Goal: Task Accomplishment & Management: Complete application form

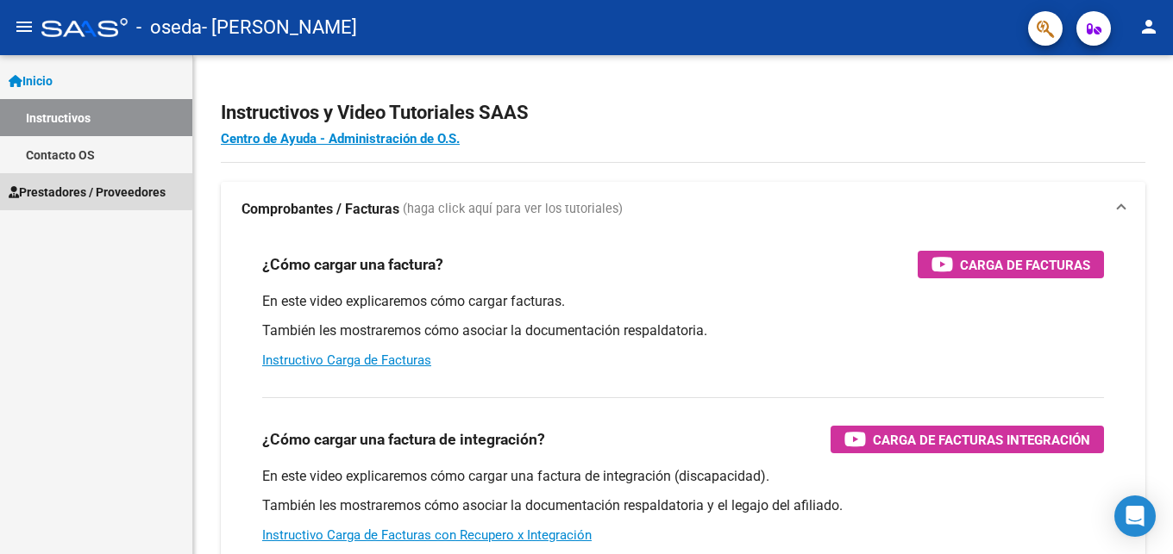
click at [81, 190] on span "Prestadores / Proveedores" at bounding box center [87, 192] width 157 height 19
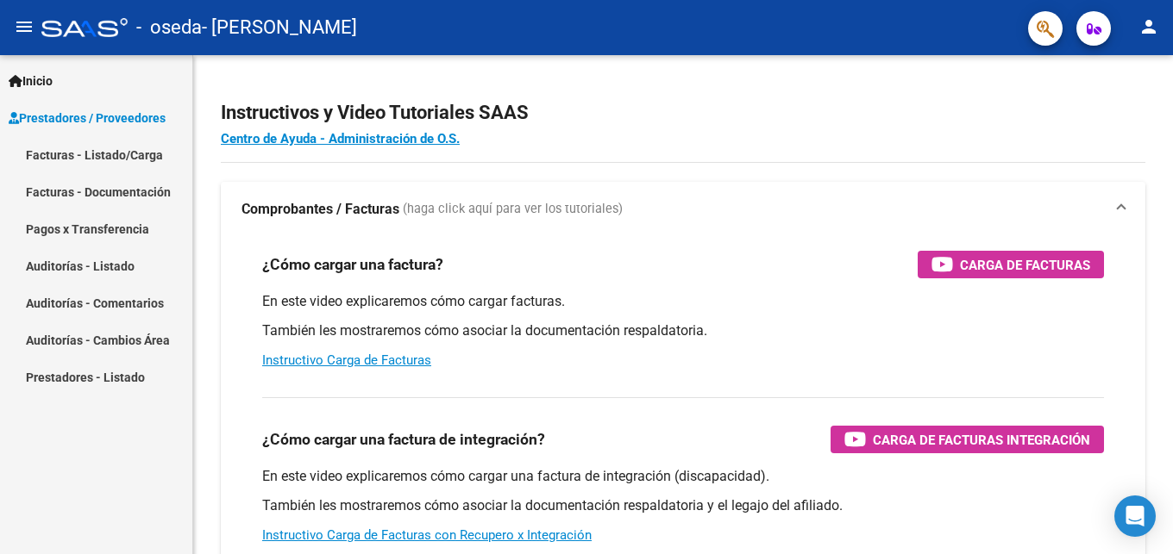
click at [88, 159] on link "Facturas - Listado/Carga" at bounding box center [96, 154] width 192 height 37
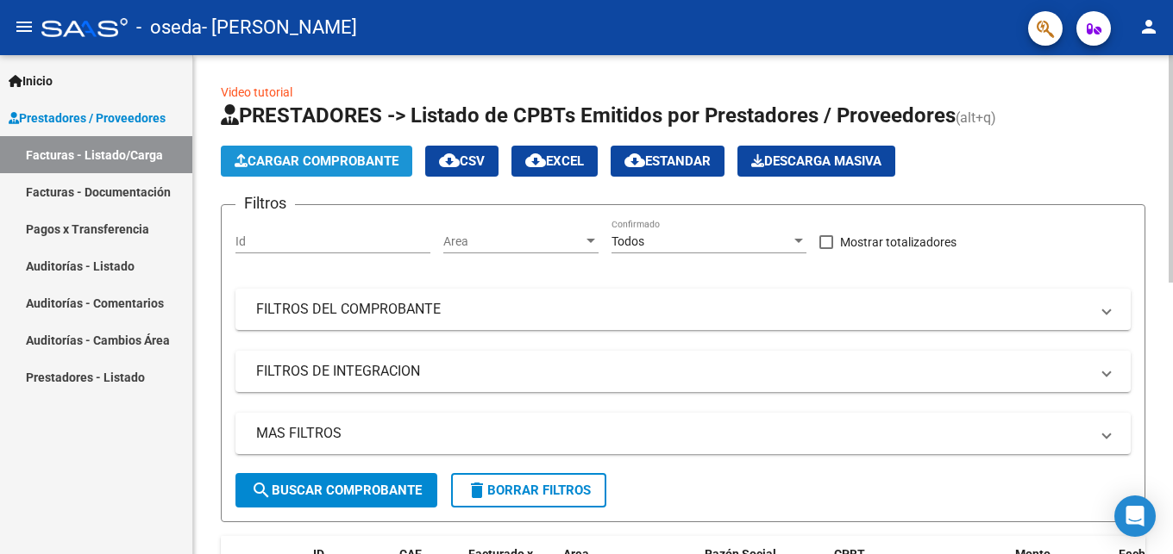
click at [328, 161] on span "Cargar Comprobante" at bounding box center [317, 161] width 164 height 16
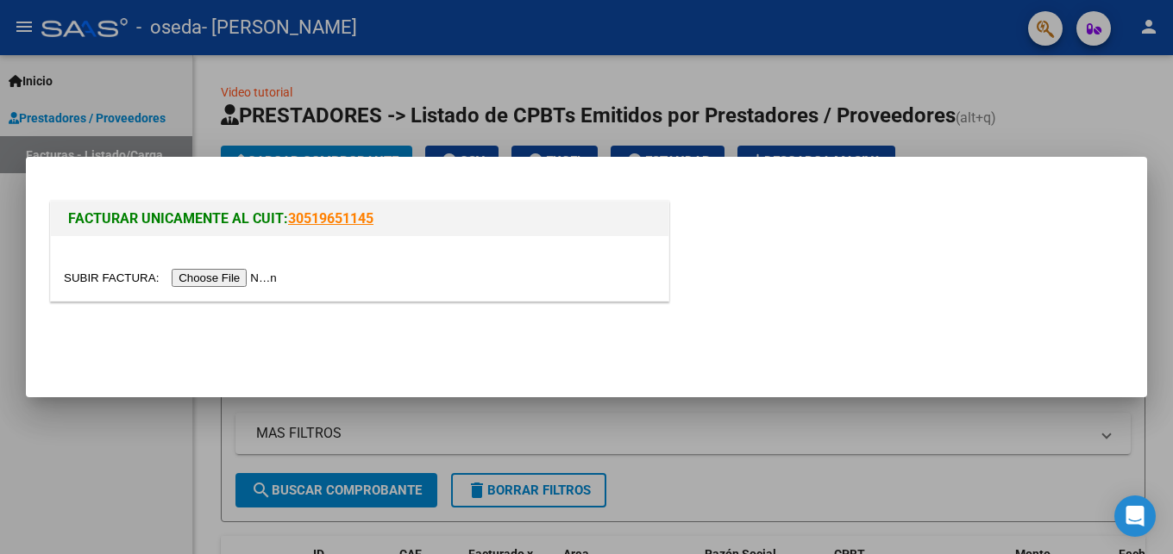
click at [98, 284] on input "file" at bounding box center [173, 278] width 218 height 18
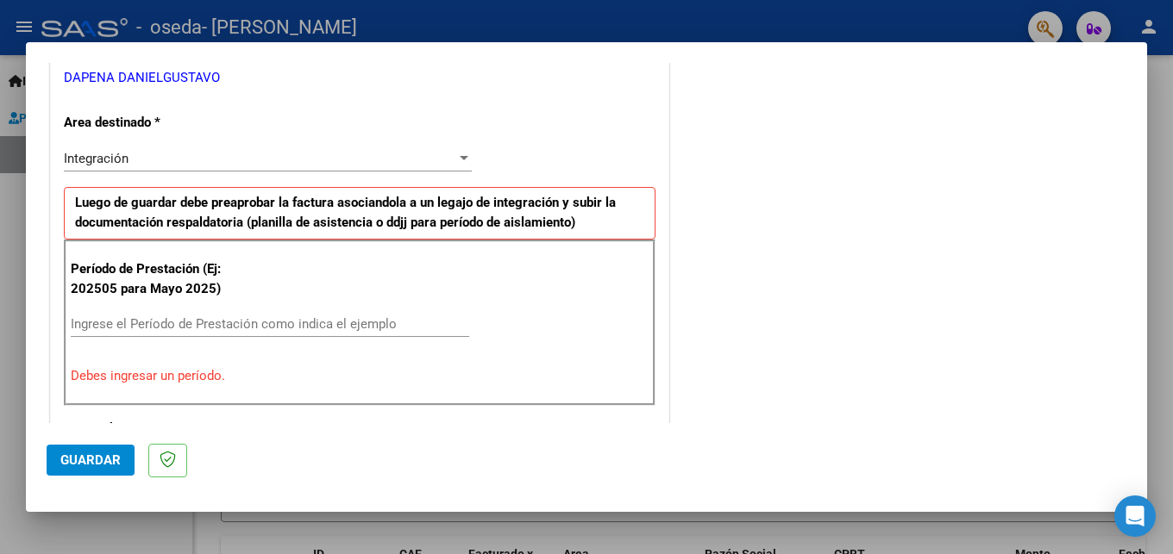
scroll to position [373, 0]
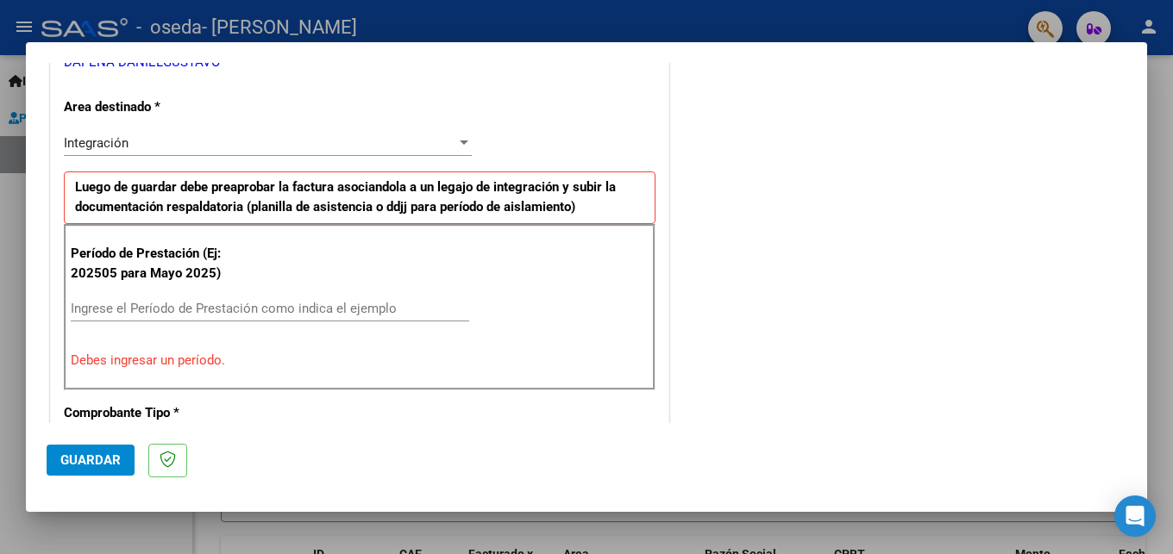
drag, startPoint x: 220, startPoint y: 310, endPoint x: 417, endPoint y: 243, distance: 208.6
click at [232, 307] on input "Ingrese el Período de Prestación como indica el ejemplo" at bounding box center [270, 309] width 398 height 16
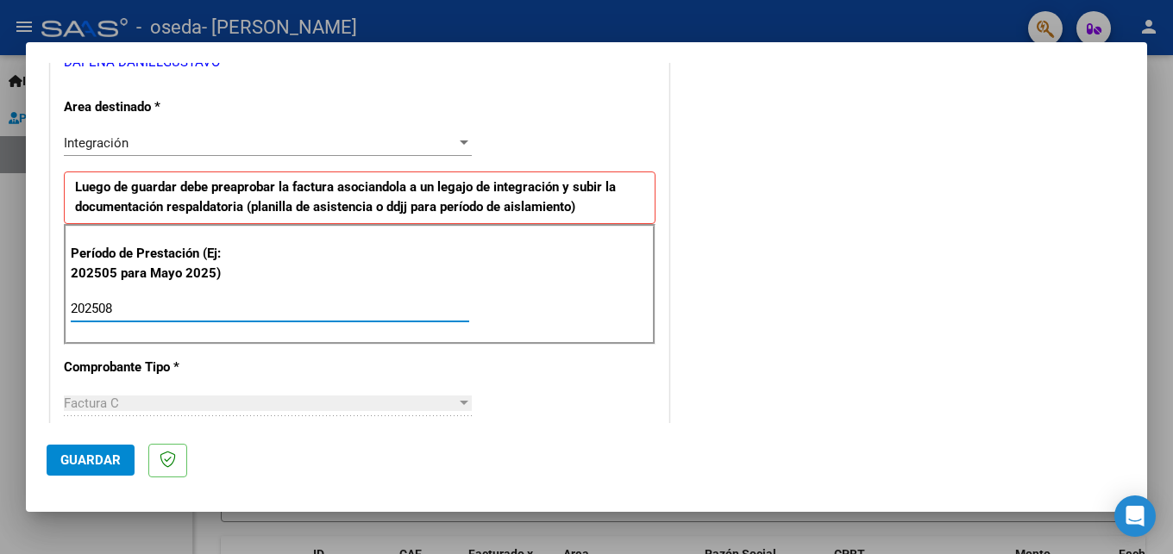
type input "202508"
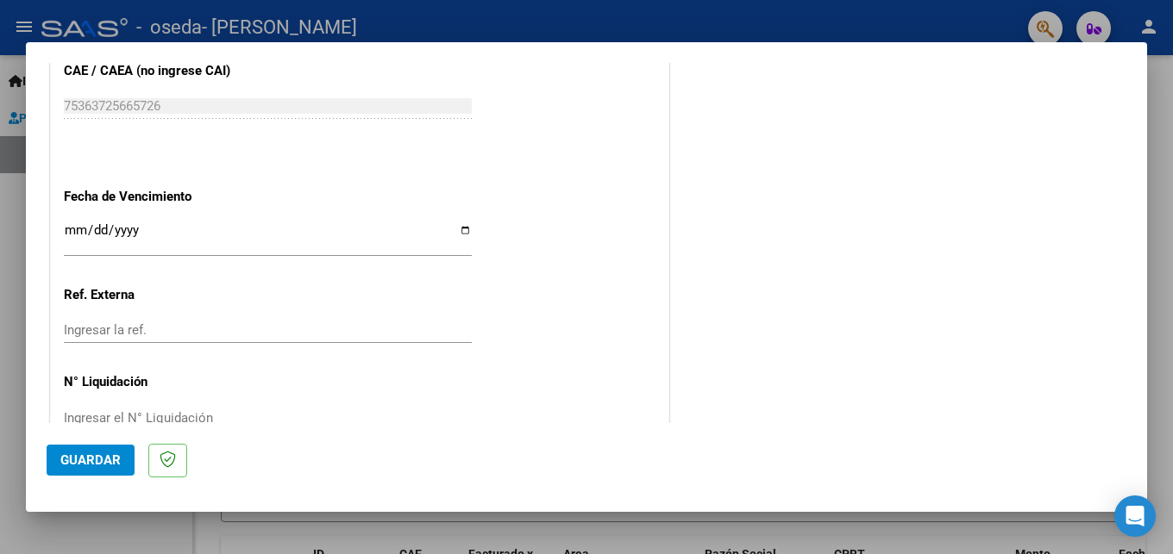
scroll to position [1118, 0]
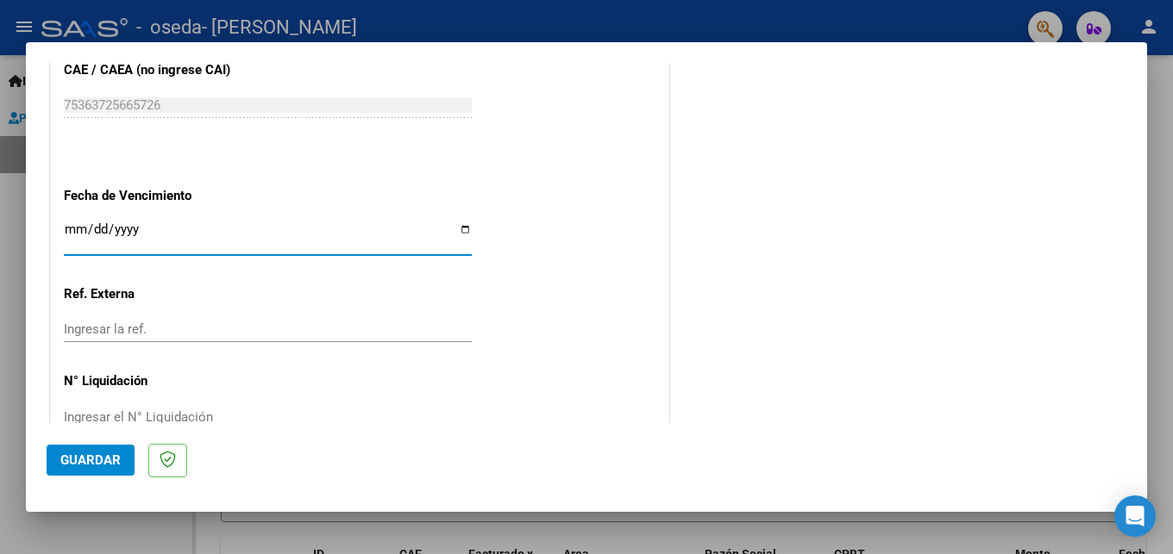
click at [452, 222] on input "Ingresar la fecha" at bounding box center [268, 236] width 408 height 28
type input "[DATE]"
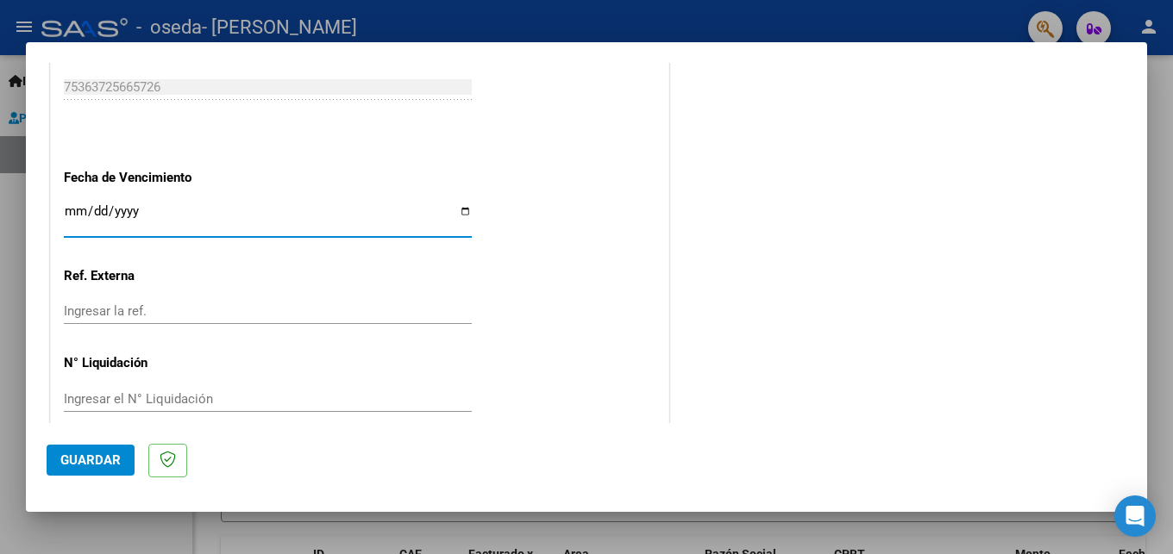
scroll to position [1136, 0]
click at [78, 465] on span "Guardar" at bounding box center [90, 461] width 60 height 16
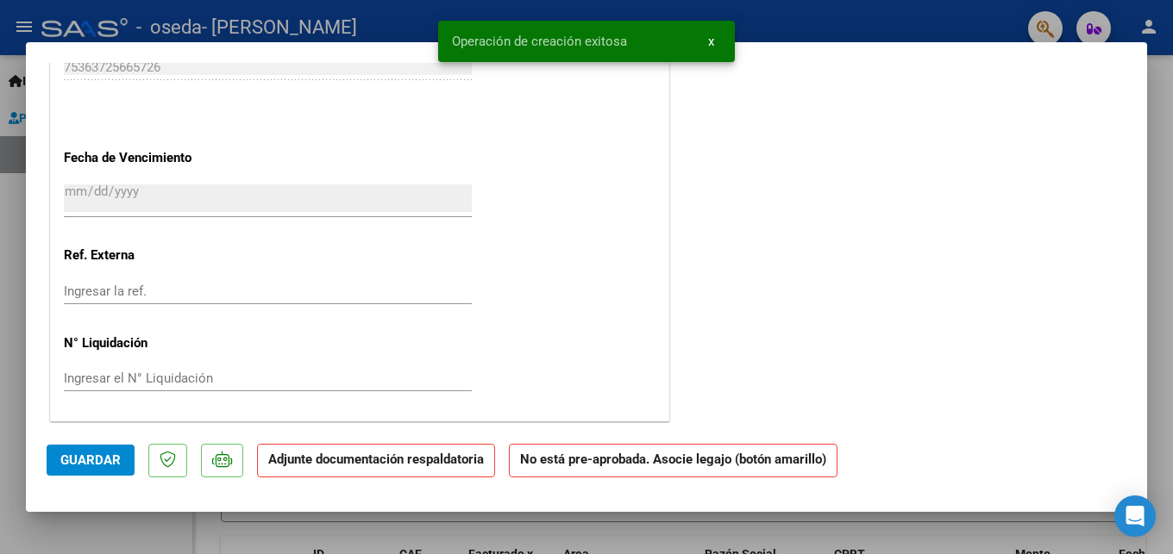
scroll to position [0, 0]
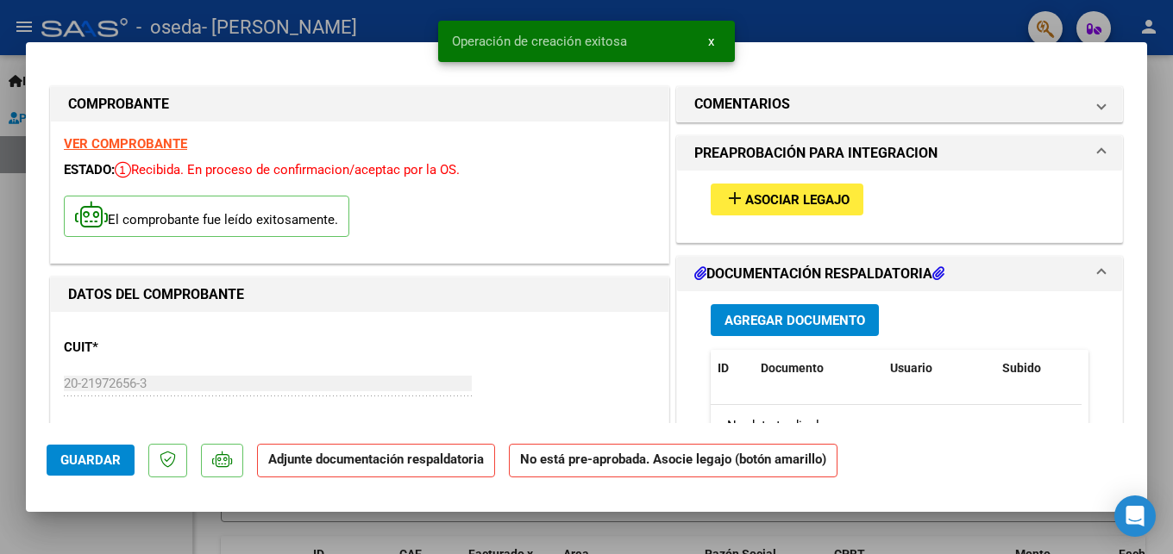
click at [793, 204] on span "Asociar Legajo" at bounding box center [797, 200] width 104 height 16
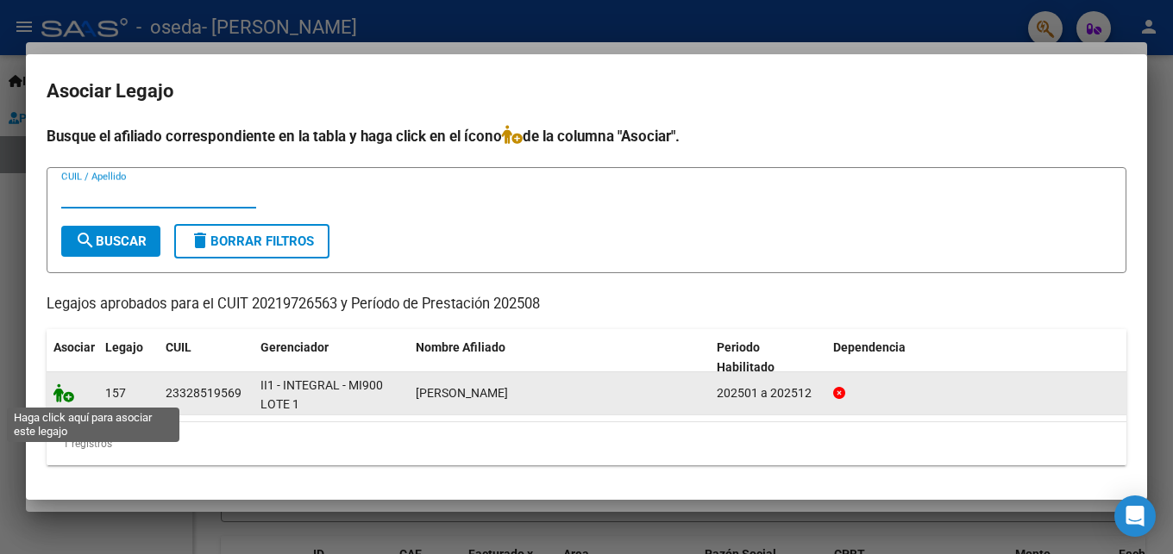
click at [67, 398] on icon at bounding box center [63, 393] width 21 height 19
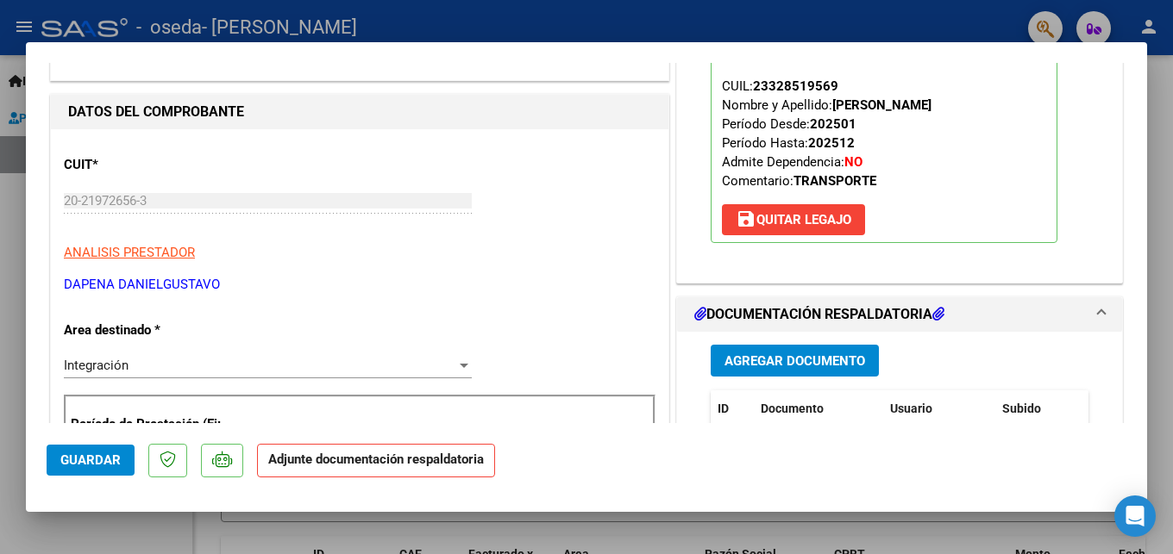
scroll to position [186, 0]
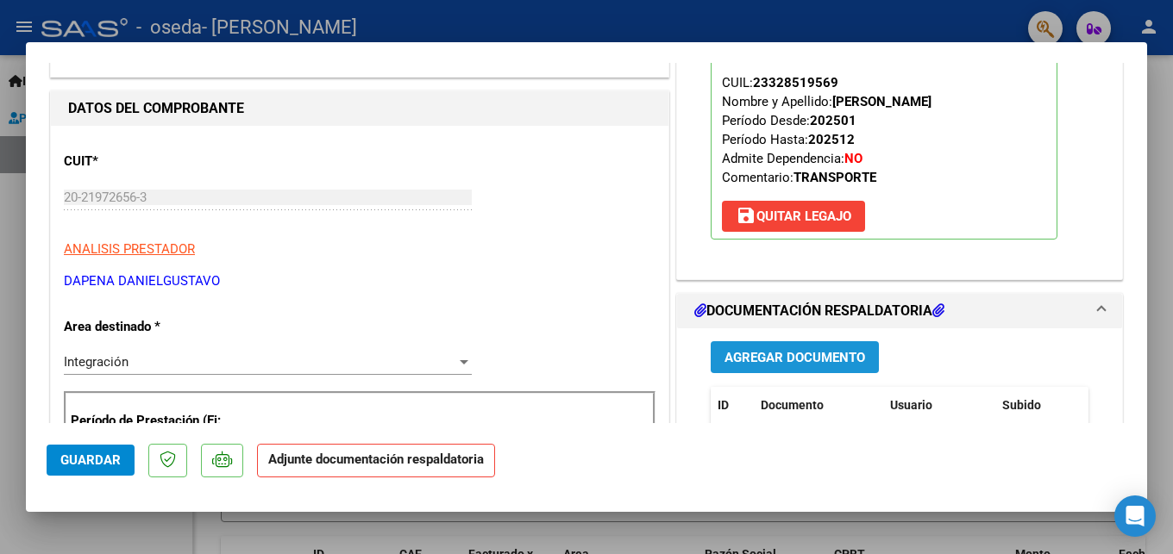
click at [798, 357] on span "Agregar Documento" at bounding box center [794, 358] width 141 height 16
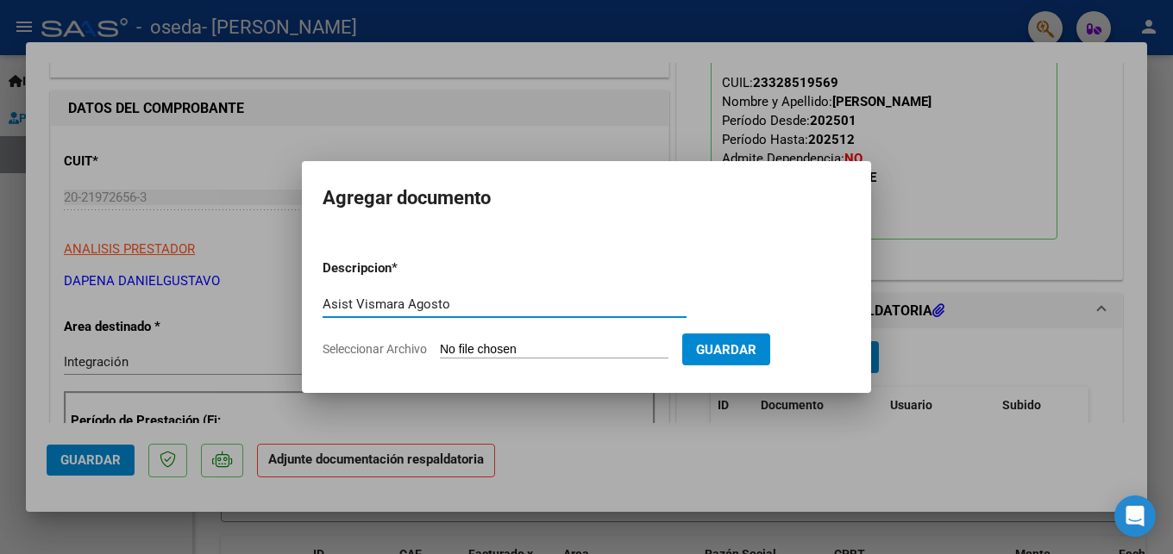
type input "Asist Vismara Agosto"
click at [469, 350] on input "Seleccionar Archivo" at bounding box center [554, 350] width 229 height 16
type input "C:\fakepath\Asist Vismara Agosto.pdf"
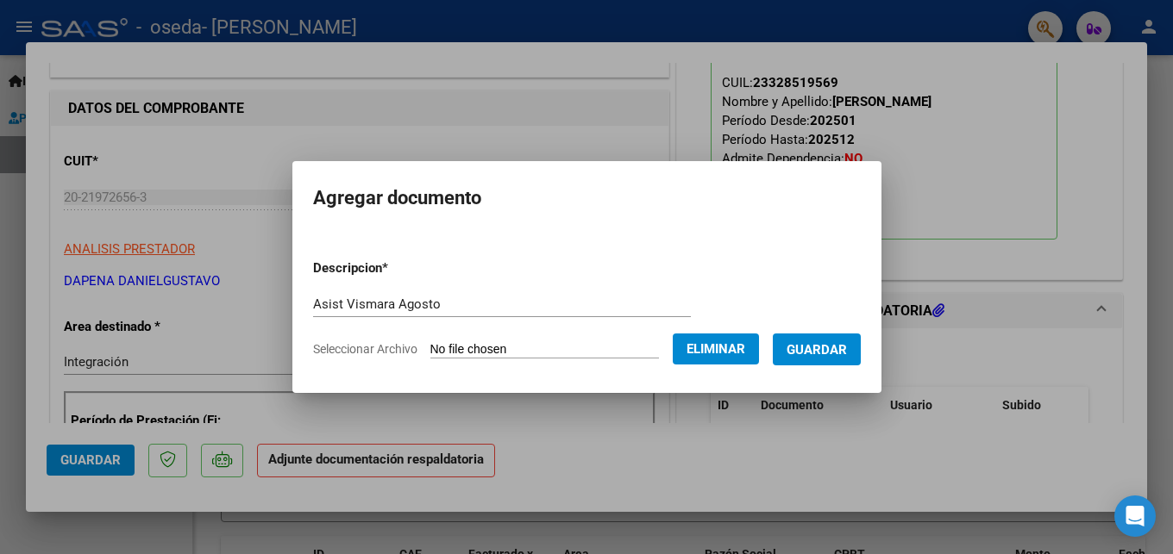
click at [819, 358] on button "Guardar" at bounding box center [817, 350] width 88 height 32
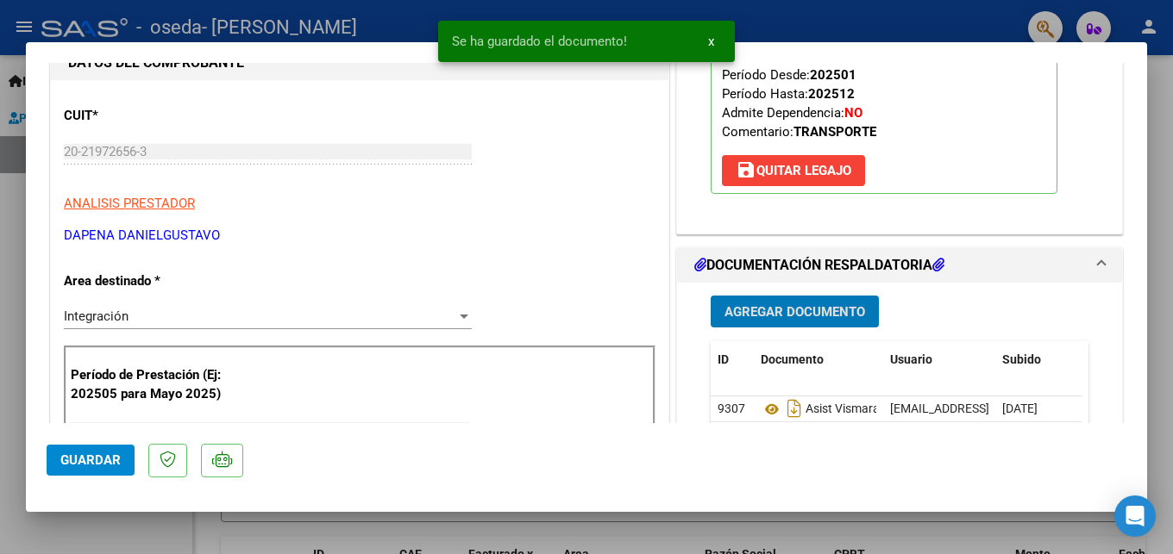
scroll to position [373, 0]
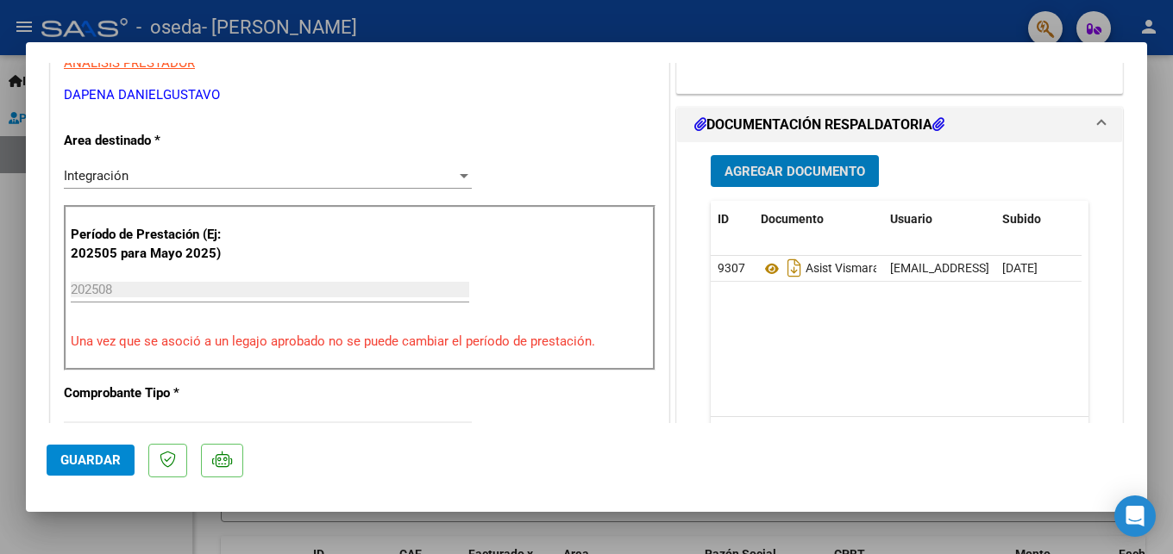
click at [787, 173] on span "Agregar Documento" at bounding box center [794, 172] width 141 height 16
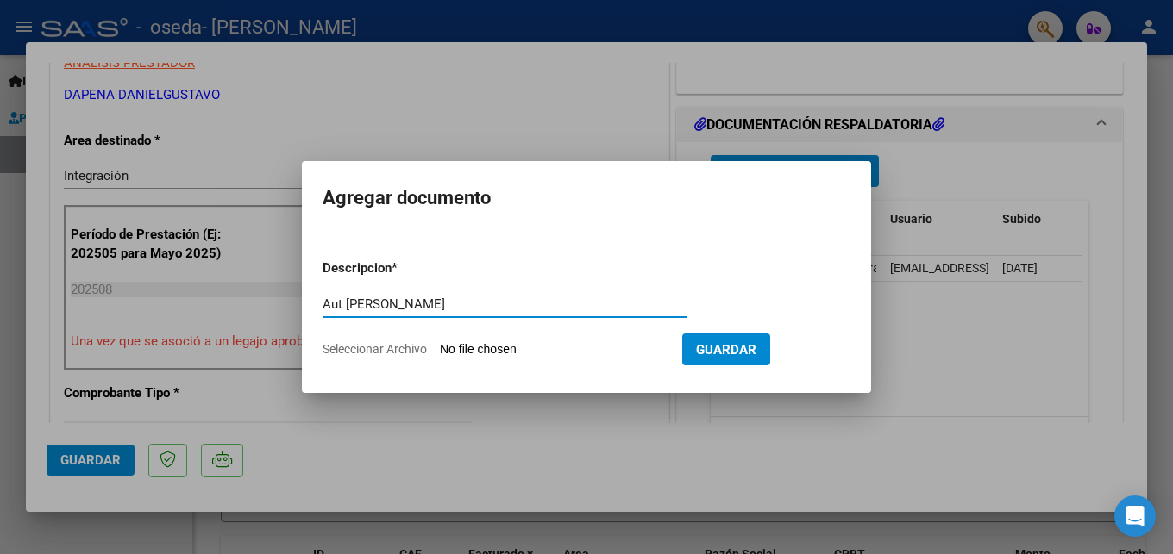
type input "Aut [PERSON_NAME]"
click at [474, 349] on input "Seleccionar Archivo" at bounding box center [554, 350] width 229 height 16
type input "C:\fakepath\Aut [PERSON_NAME].pdf"
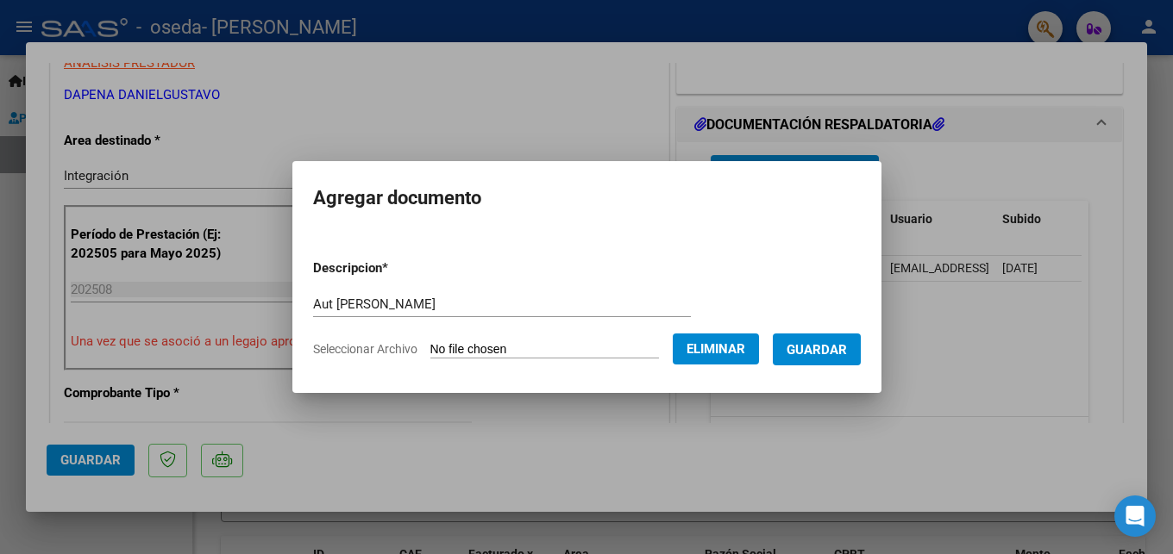
click at [809, 348] on span "Guardar" at bounding box center [816, 350] width 60 height 16
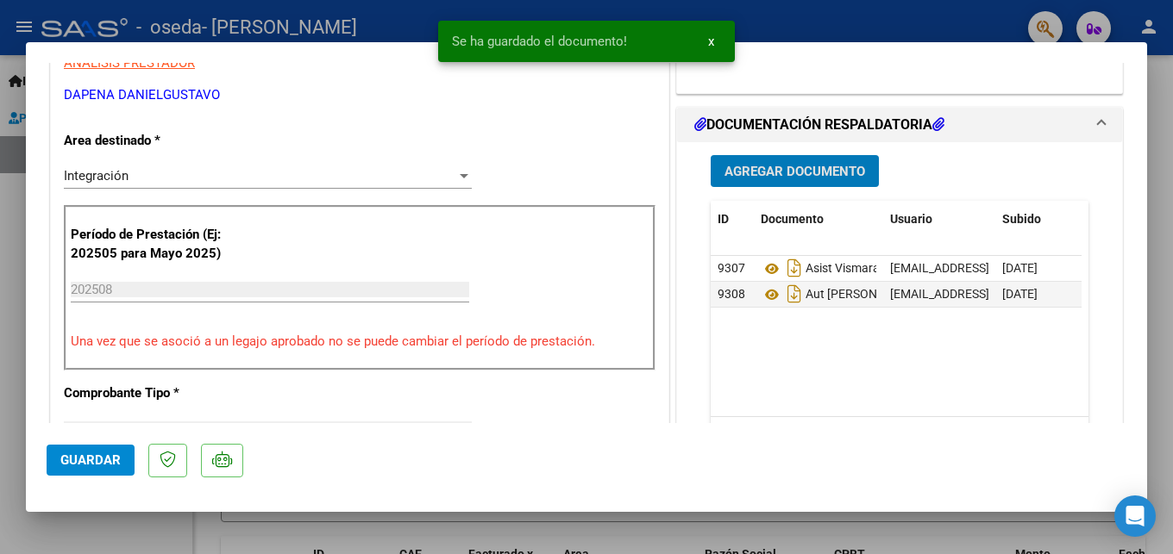
scroll to position [652, 0]
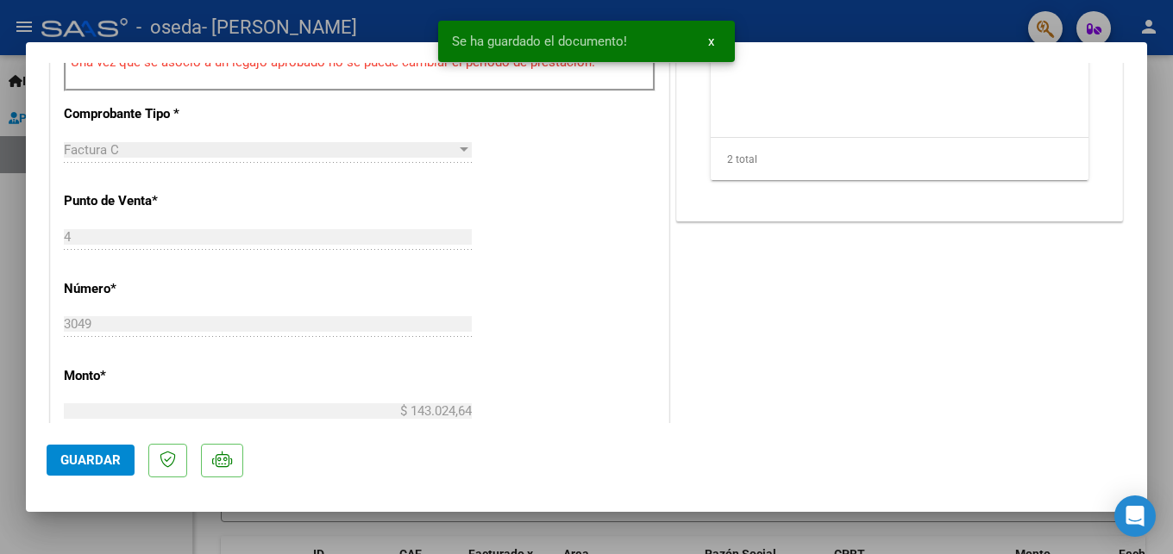
click at [78, 460] on span "Guardar" at bounding box center [90, 461] width 60 height 16
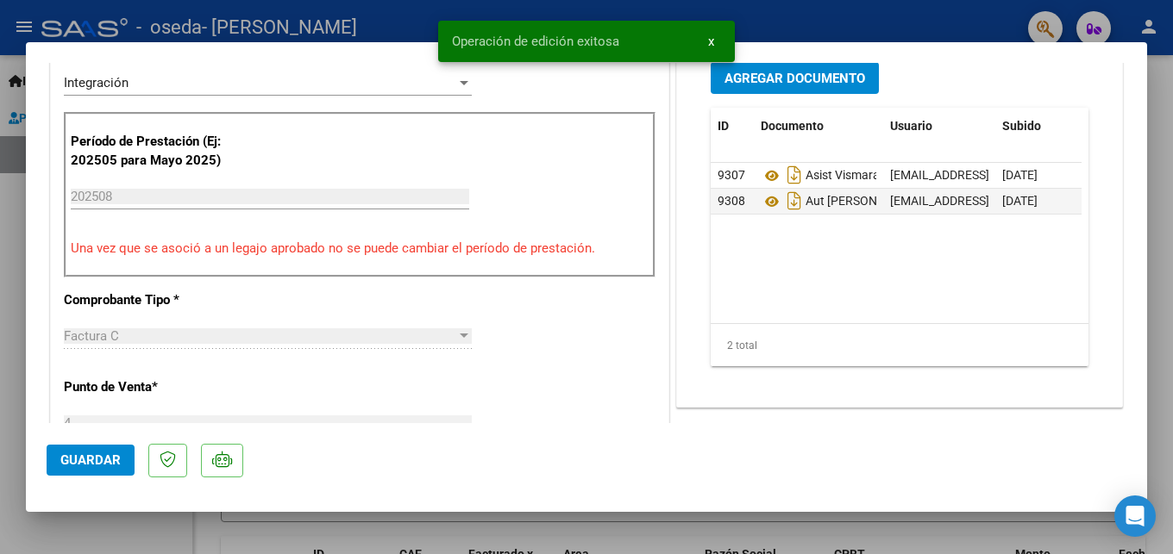
scroll to position [0, 0]
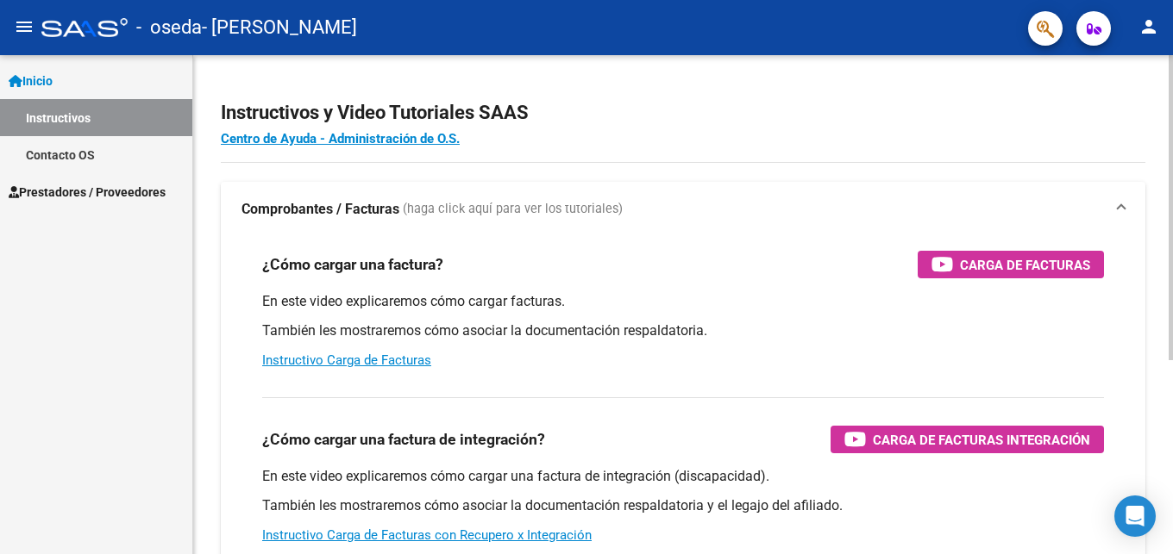
scroll to position [176, 0]
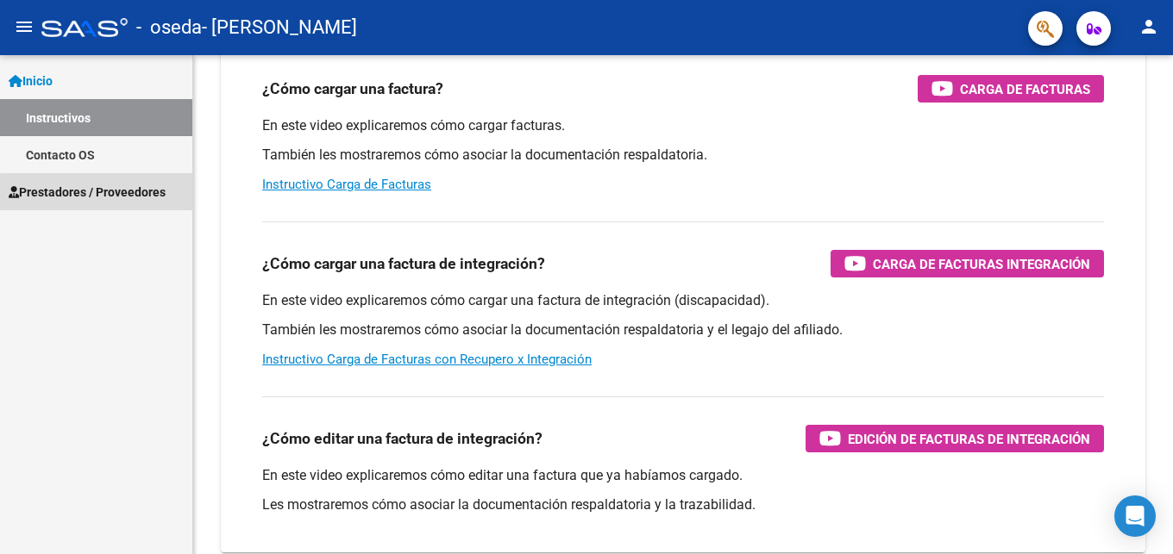
click at [110, 194] on span "Prestadores / Proveedores" at bounding box center [87, 192] width 157 height 19
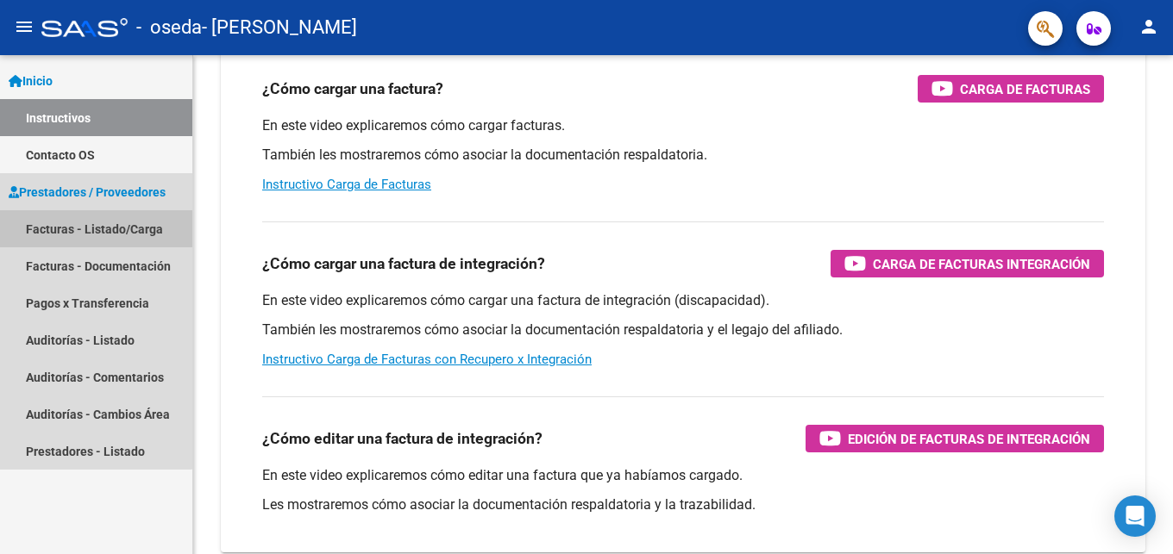
click at [88, 232] on link "Facturas - Listado/Carga" at bounding box center [96, 228] width 192 height 37
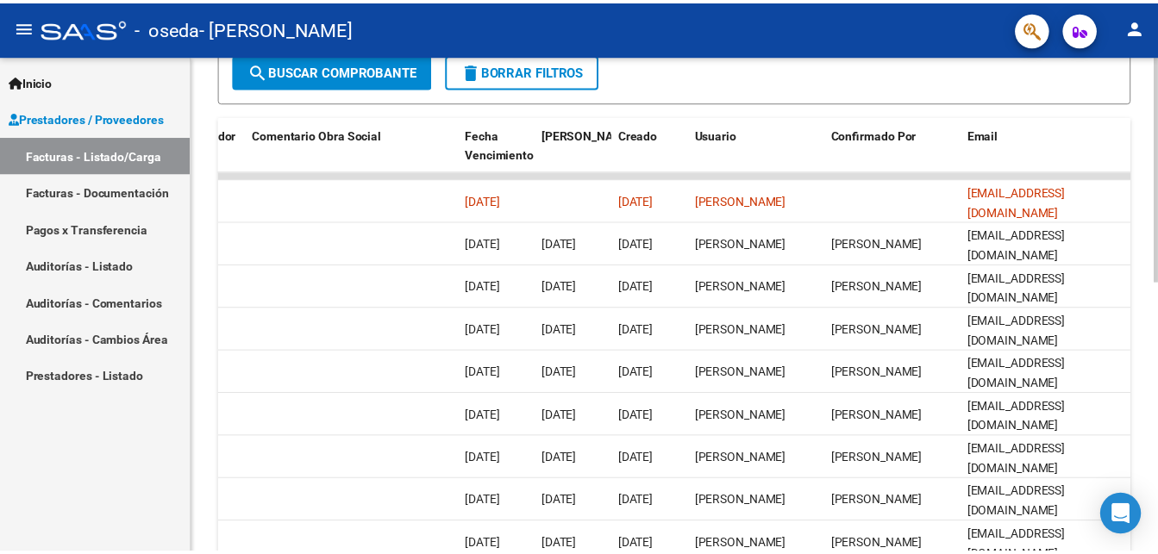
scroll to position [596, 0]
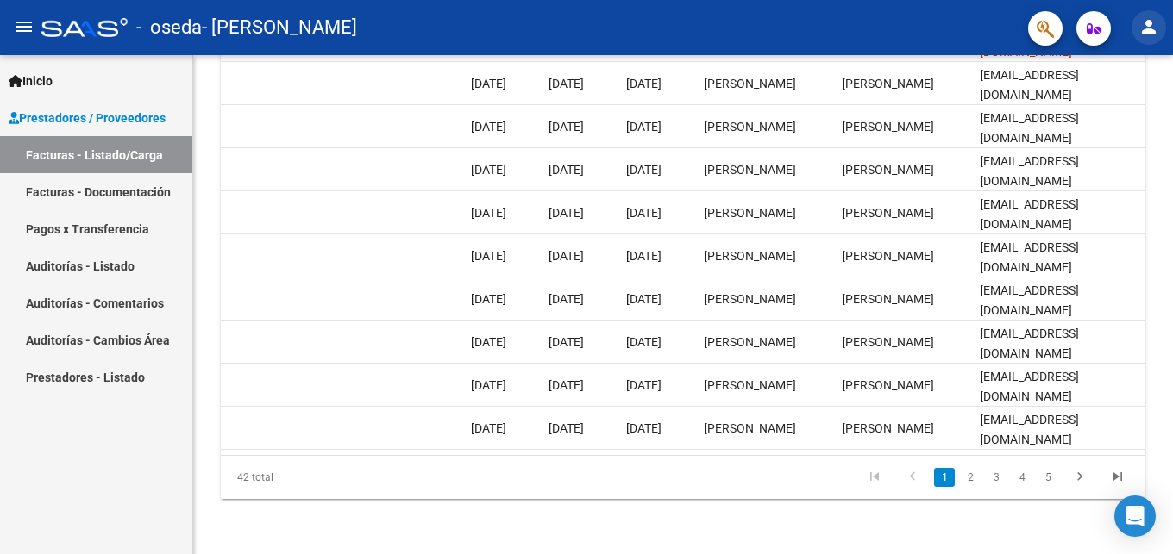
click at [1150, 31] on mat-icon "person" at bounding box center [1148, 26] width 21 height 21
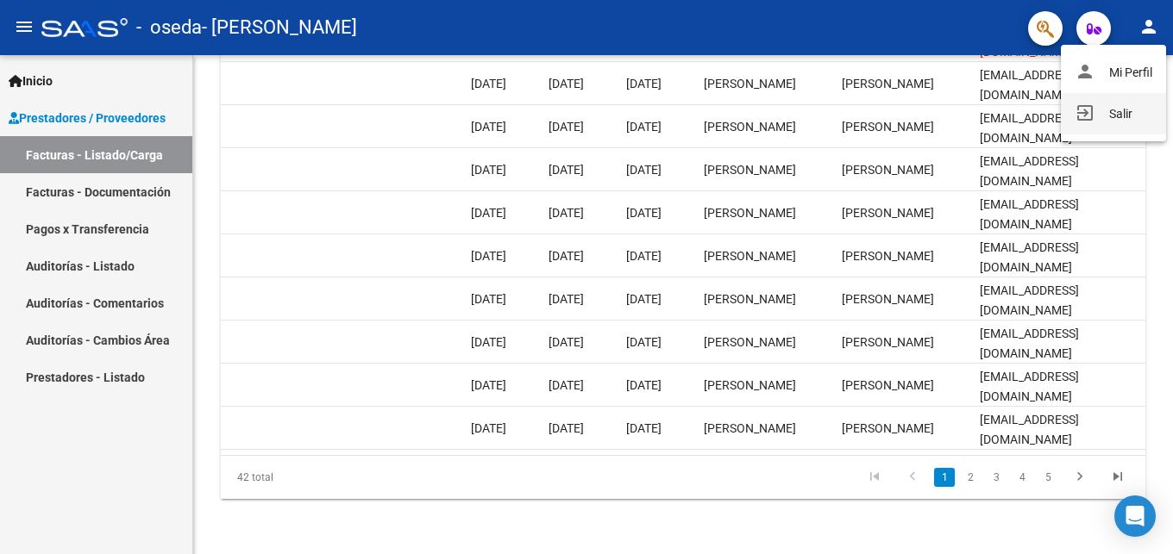
click at [1120, 117] on button "exit_to_app Salir" at bounding box center [1113, 113] width 105 height 41
